Goal: Transaction & Acquisition: Purchase product/service

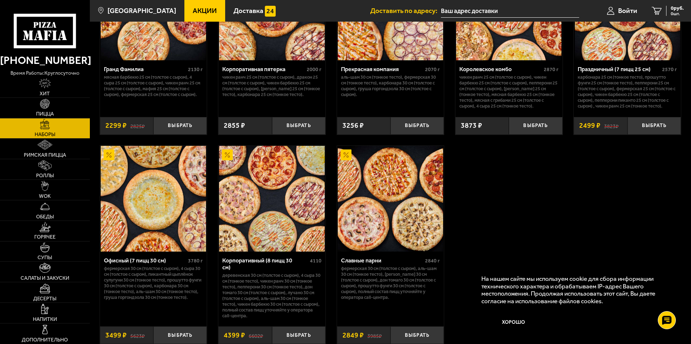
scroll to position [1047, 0]
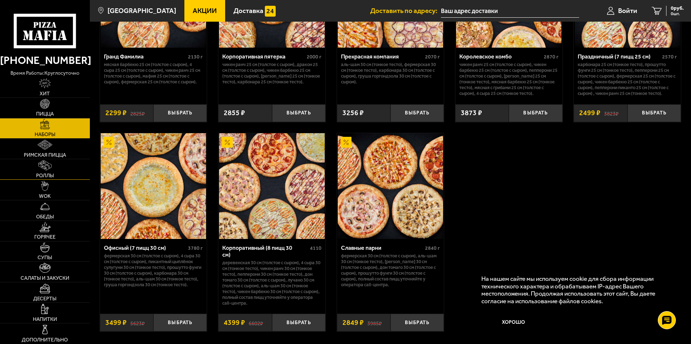
click at [53, 171] on link "Роллы" at bounding box center [45, 169] width 90 height 20
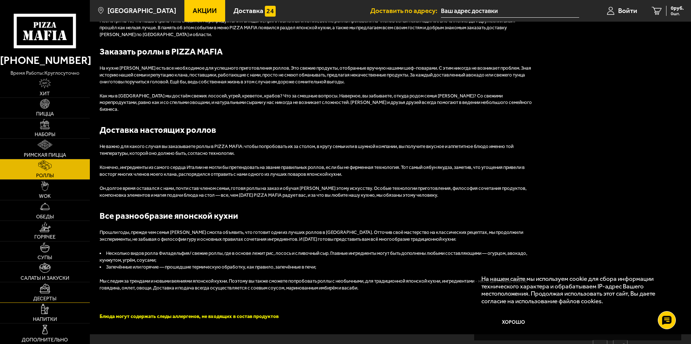
scroll to position [861, 0]
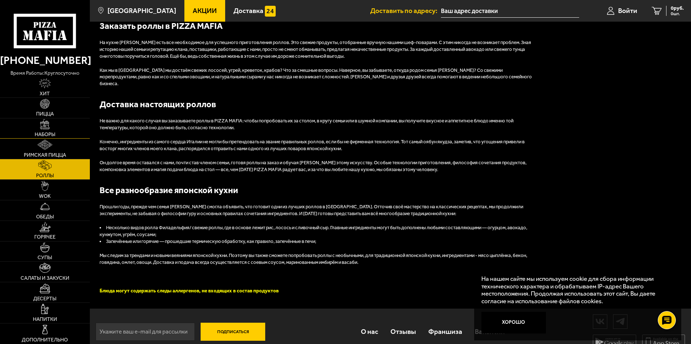
click at [45, 130] on link "Наборы" at bounding box center [45, 128] width 90 height 20
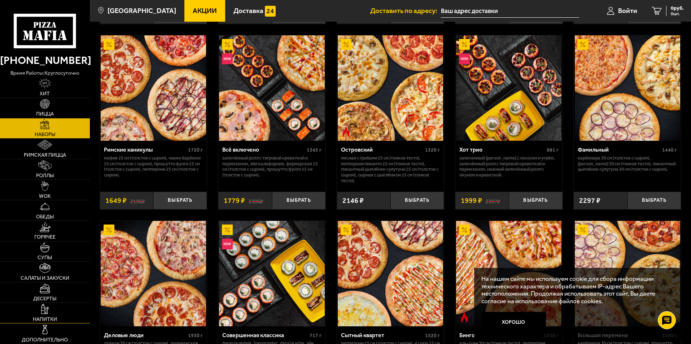
scroll to position [578, 0]
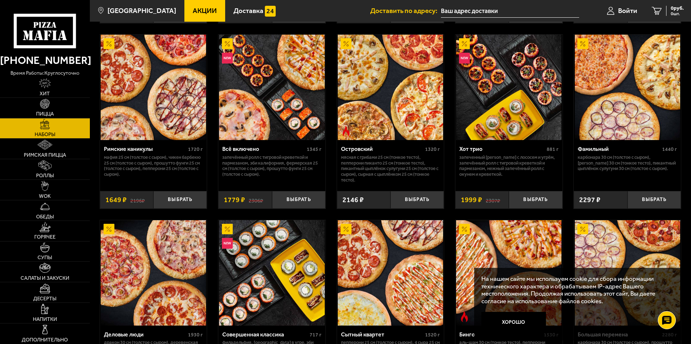
click at [203, 5] on link "Акции" at bounding box center [205, 11] width 41 height 22
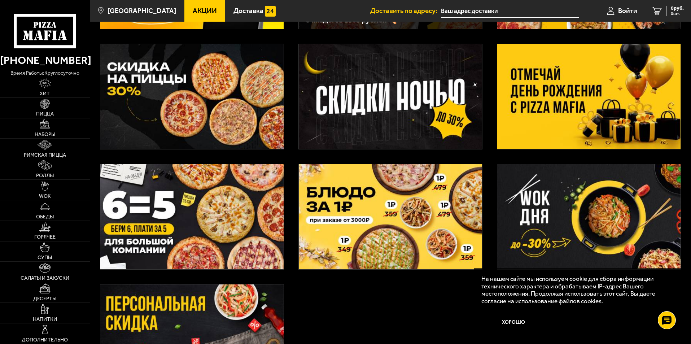
scroll to position [217, 0]
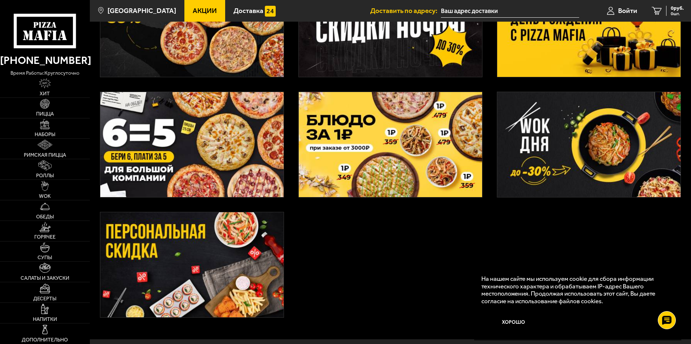
click at [178, 163] on img at bounding box center [191, 144] width 183 height 105
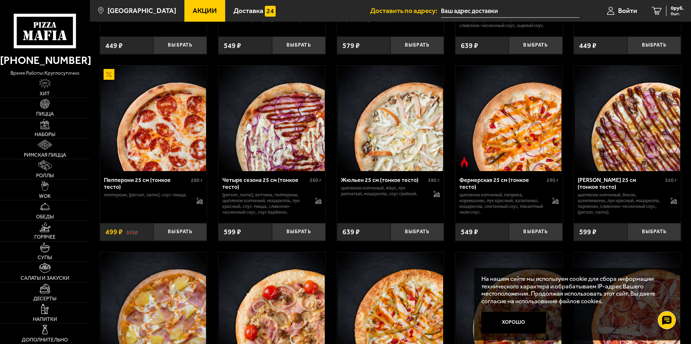
scroll to position [650, 0]
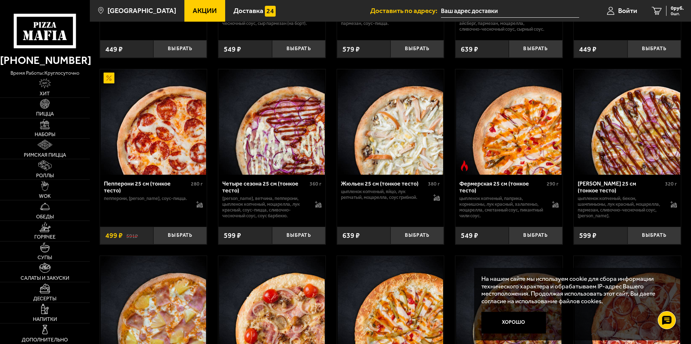
click at [193, 9] on span "Акции" at bounding box center [205, 10] width 24 height 7
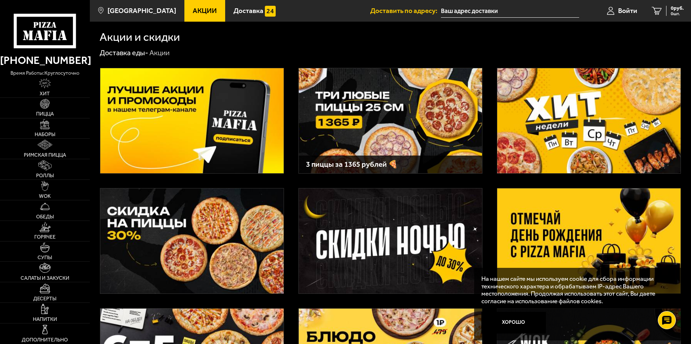
click at [575, 238] on img at bounding box center [589, 240] width 183 height 105
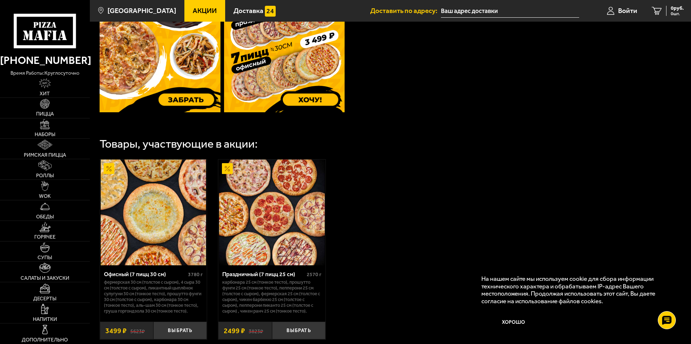
scroll to position [289, 0]
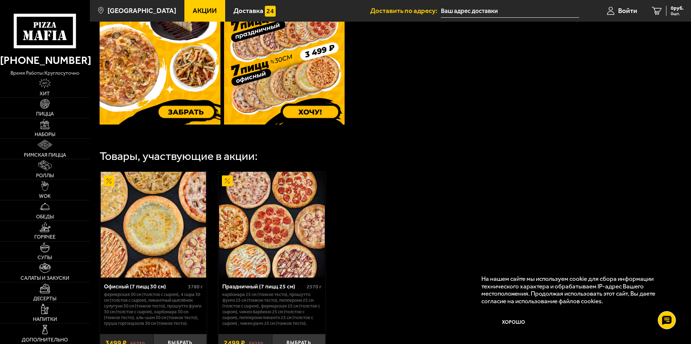
click at [156, 242] on img at bounding box center [153, 224] width 105 height 105
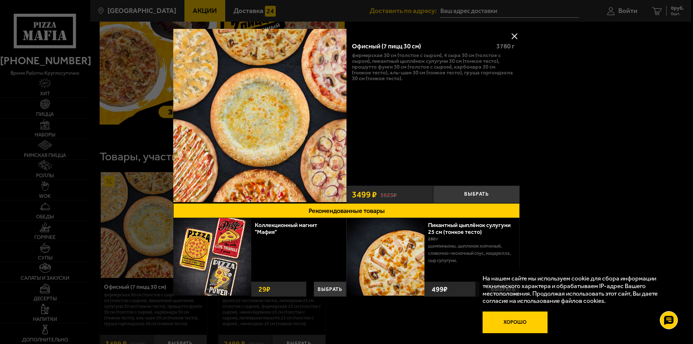
click at [517, 320] on button "Хорошо" at bounding box center [515, 323] width 65 height 22
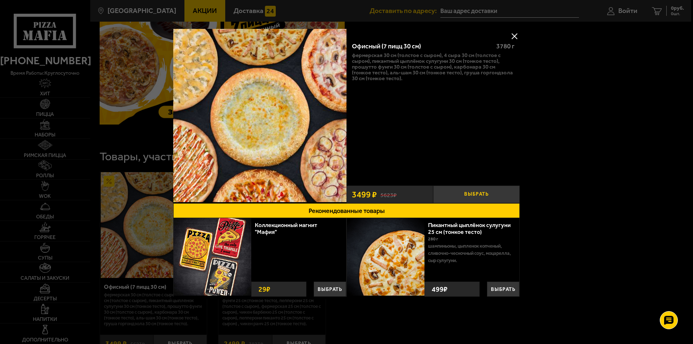
click at [486, 192] on button "Выбрать" at bounding box center [476, 195] width 87 height 18
click at [671, 9] on div at bounding box center [346, 172] width 693 height 344
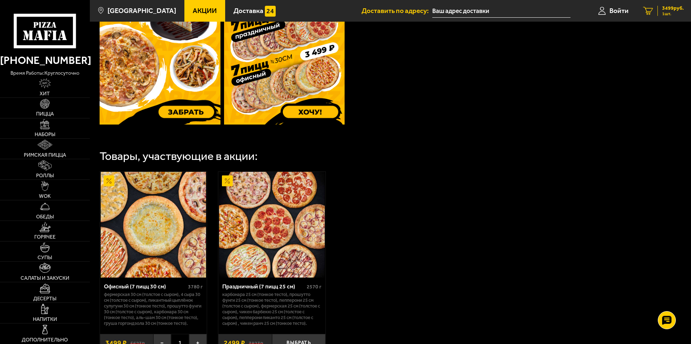
click at [651, 11] on icon "1" at bounding box center [648, 11] width 10 height 8
